Goal: Information Seeking & Learning: Learn about a topic

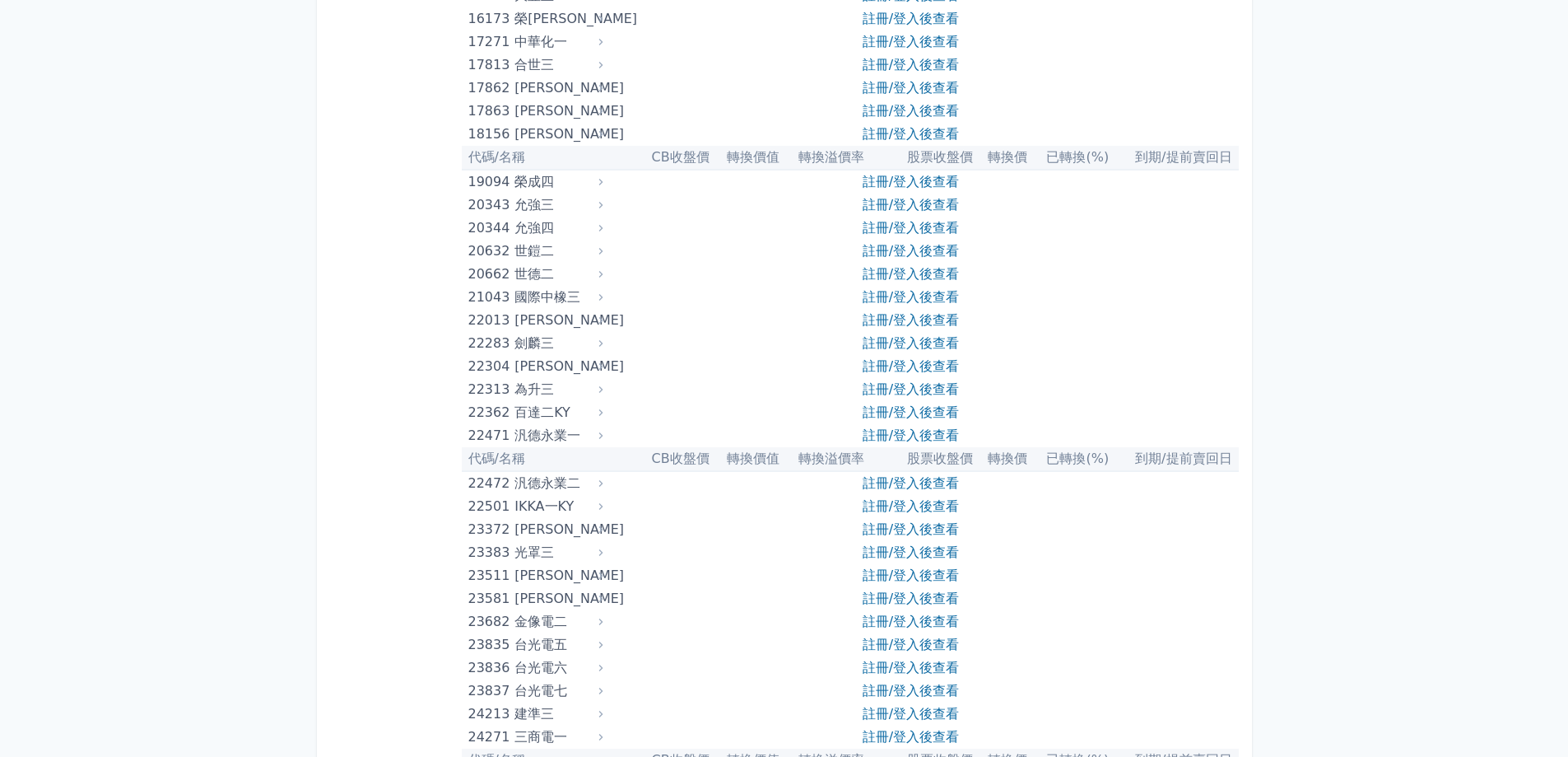
scroll to position [905, 0]
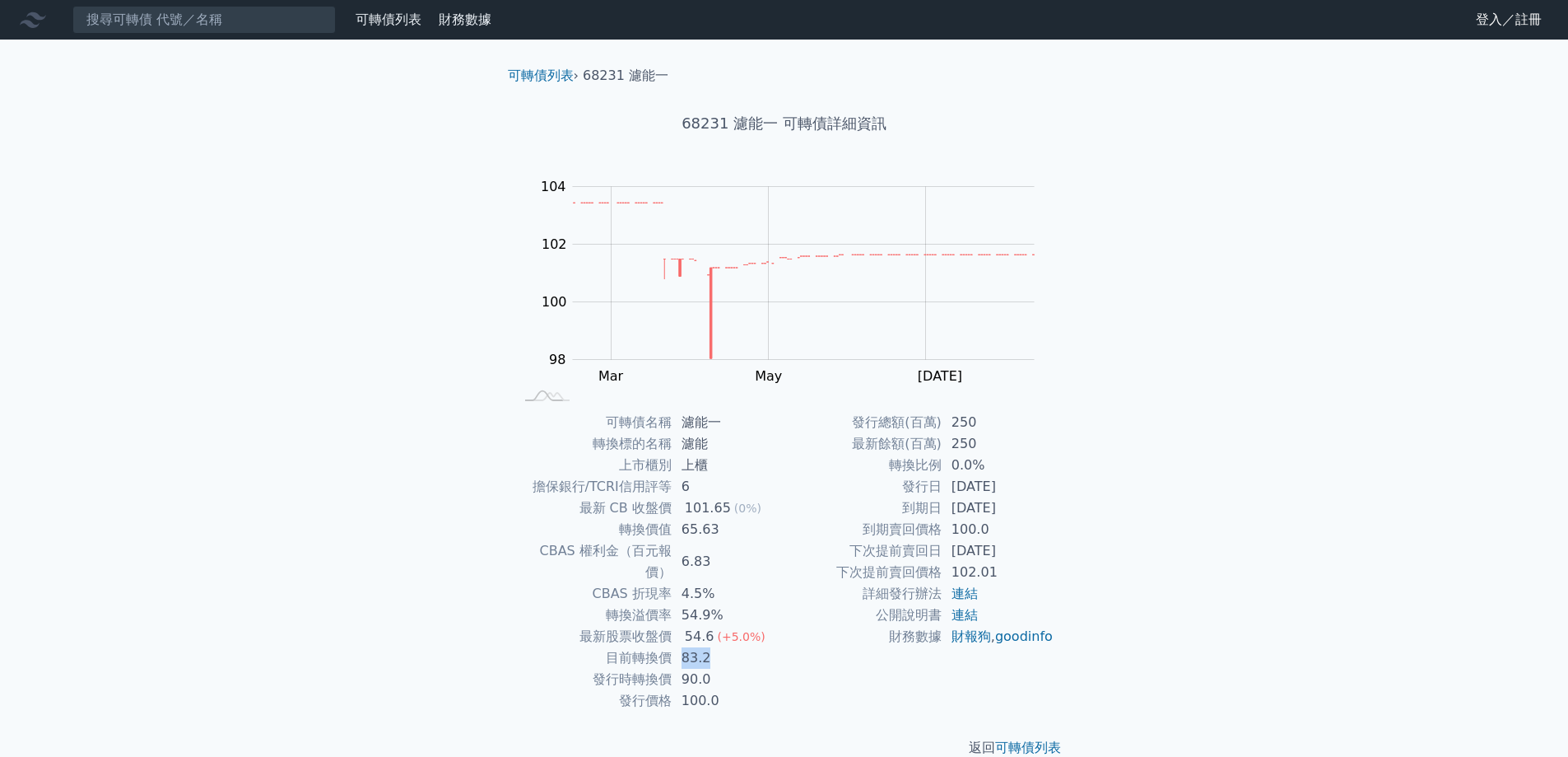
drag, startPoint x: 680, startPoint y: 632, endPoint x: 708, endPoint y: 633, distance: 28.0
click at [708, 335] on td "83.2" at bounding box center [728, 658] width 113 height 21
drag, startPoint x: 682, startPoint y: 660, endPoint x: 708, endPoint y: 656, distance: 26.3
click at [708, 335] on td "90.0" at bounding box center [728, 679] width 113 height 21
